Goal: Task Accomplishment & Management: Use online tool/utility

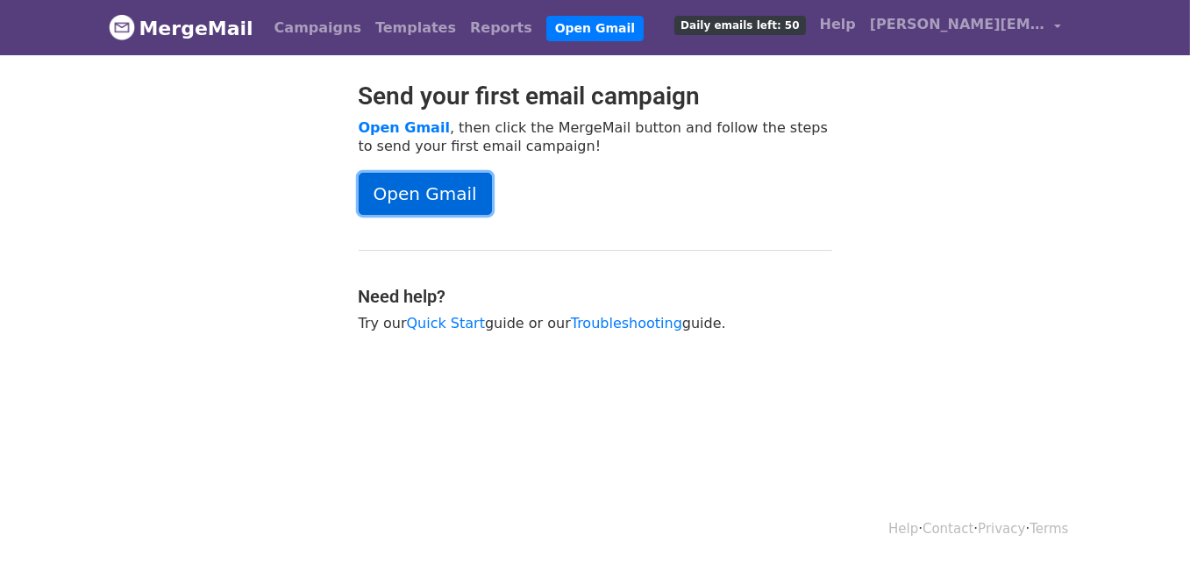
click at [442, 195] on link "Open Gmail" at bounding box center [425, 194] width 133 height 42
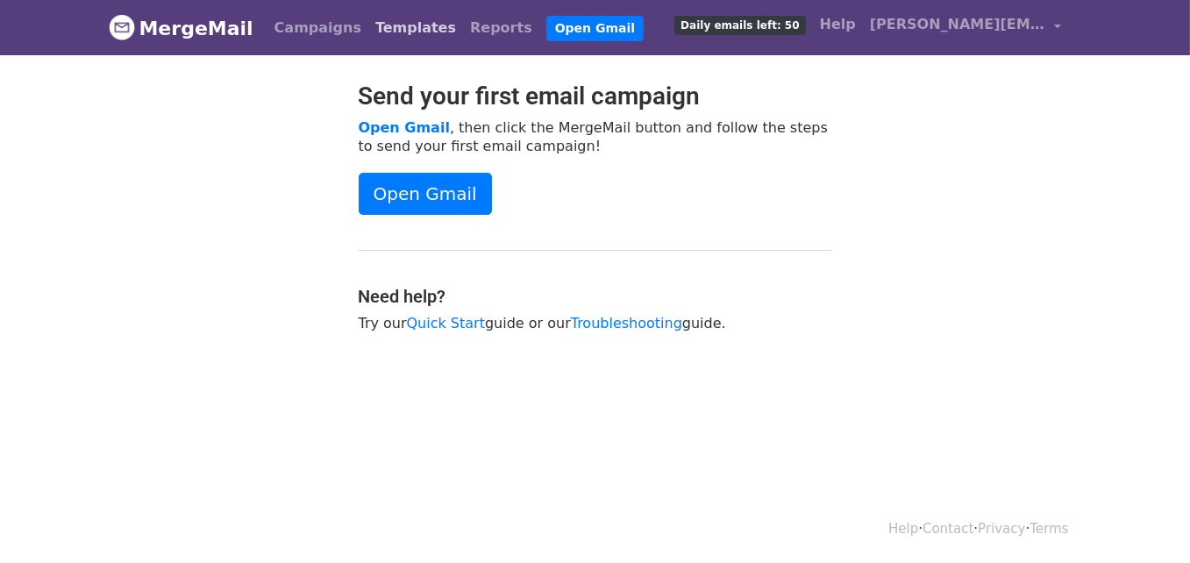
click at [373, 34] on link "Templates" at bounding box center [415, 28] width 95 height 35
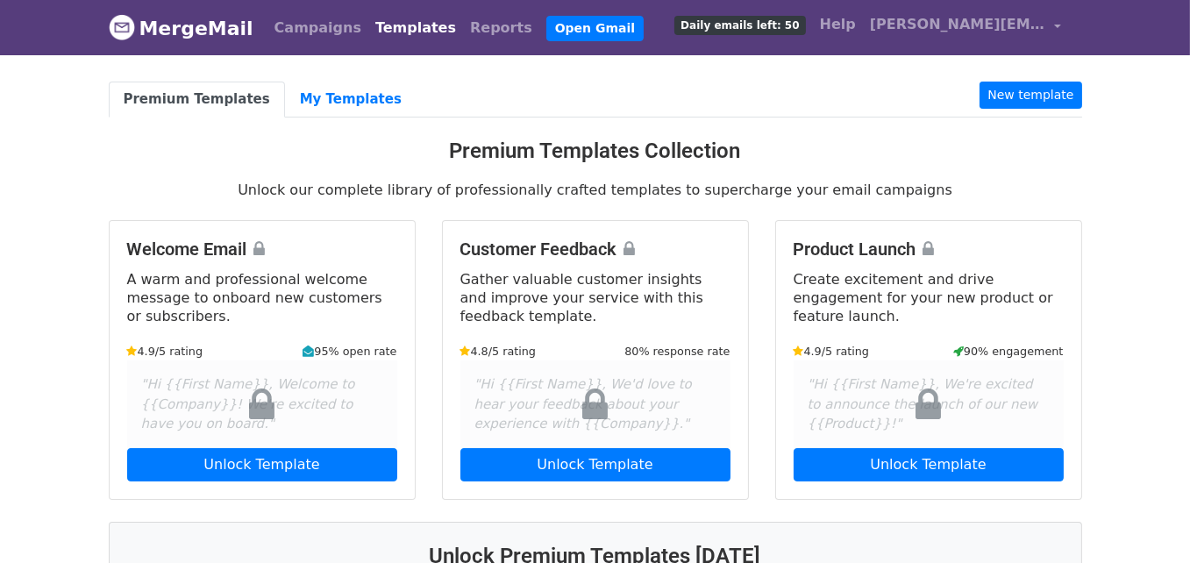
click at [1050, 77] on body "MergeMail Campaigns Templates Reports Open Gmail Daily emails left: 50 Help sri…" at bounding box center [595, 480] width 1190 height 960
click at [1049, 82] on link "New template" at bounding box center [1030, 95] width 102 height 27
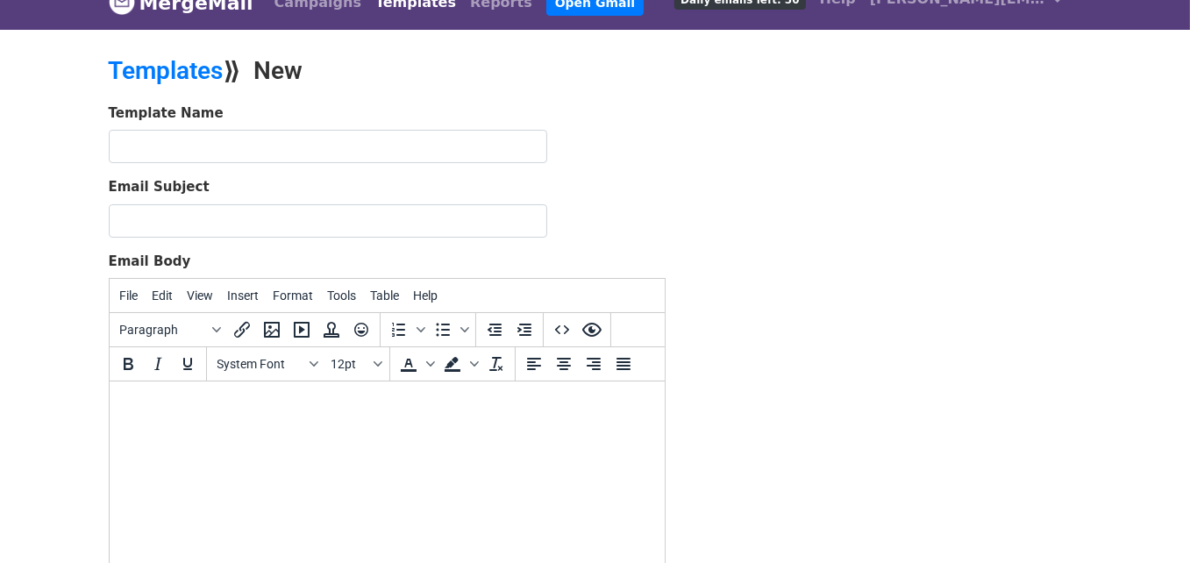
scroll to position [26, 0]
